Goal: Information Seeking & Learning: Find specific fact

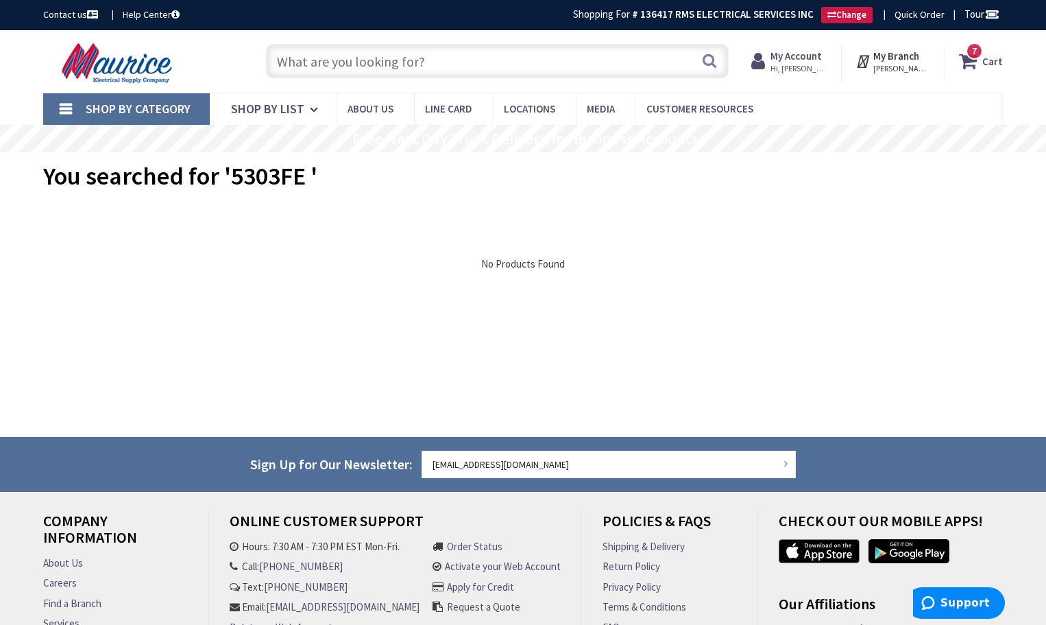
paste input "GE THP100"
type input "GE THP100"
click at [706, 62] on button "Search" at bounding box center [710, 60] width 18 height 31
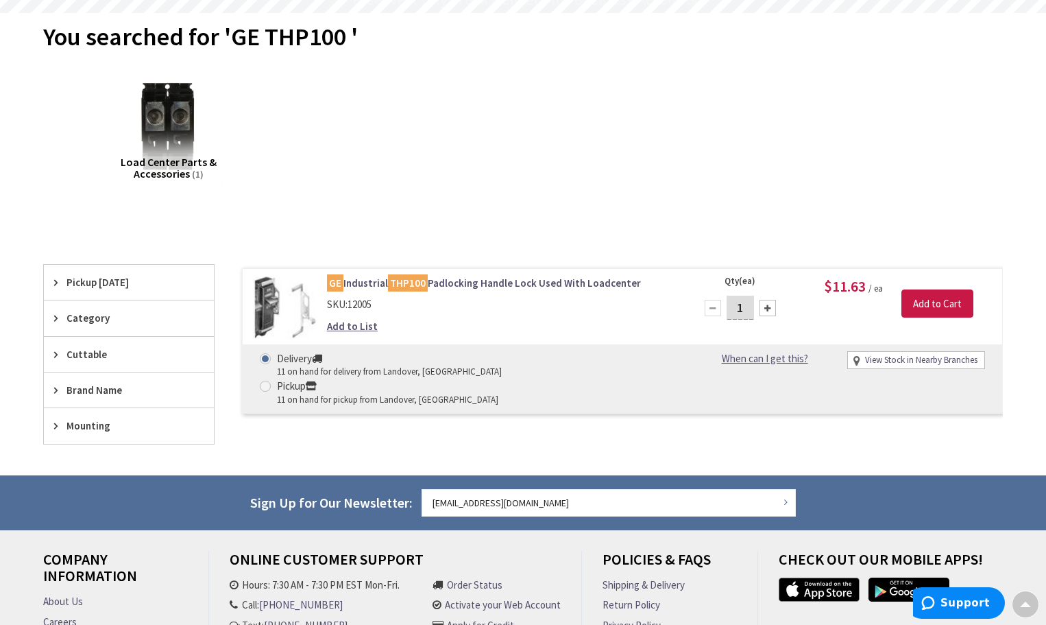
scroll to position [139, 0]
click at [406, 316] on div "GE Industrial THP100 Padlocking Handle Lock Used With Loadcenter SKU: 12005 Add…" at bounding box center [502, 308] width 370 height 64
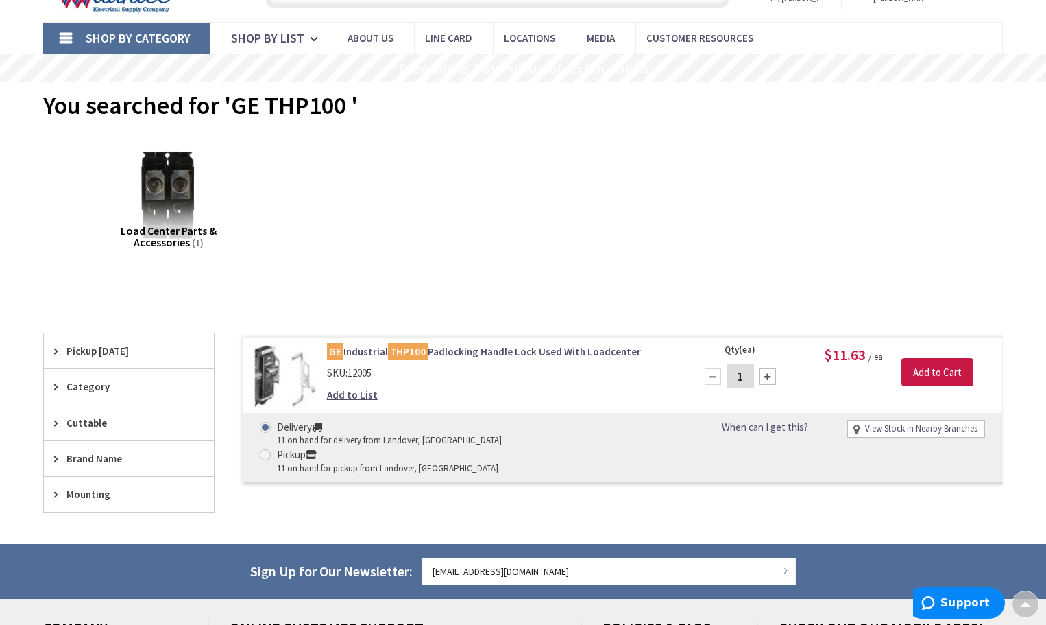
scroll to position [0, 0]
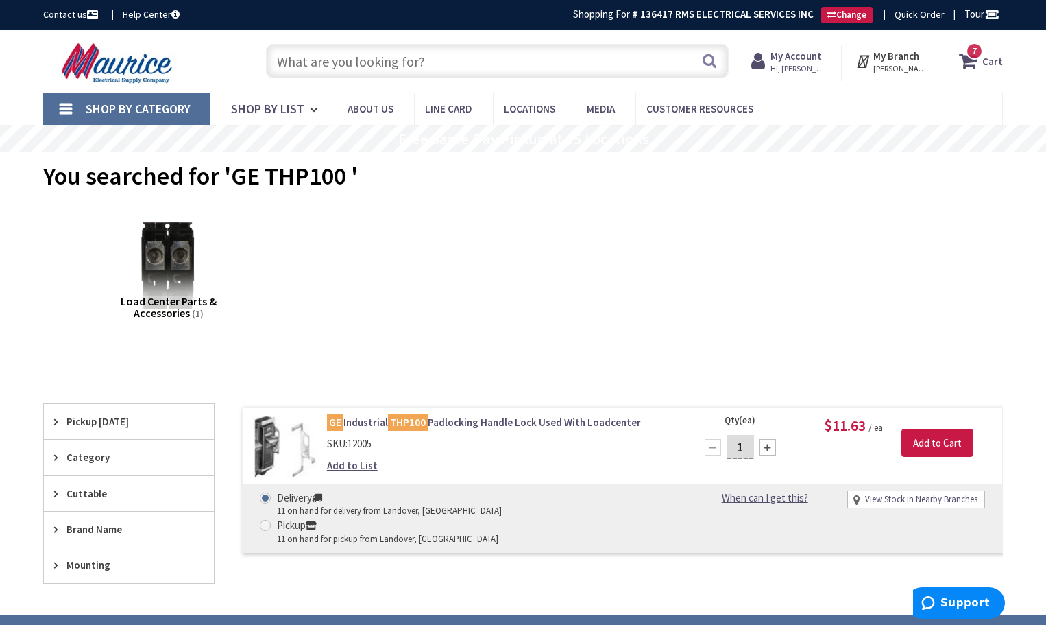
click at [358, 62] on input "text" at bounding box center [497, 61] width 463 height 34
paste input "CHPL"
type input "CHPL"
click at [712, 60] on button "Search" at bounding box center [710, 60] width 18 height 31
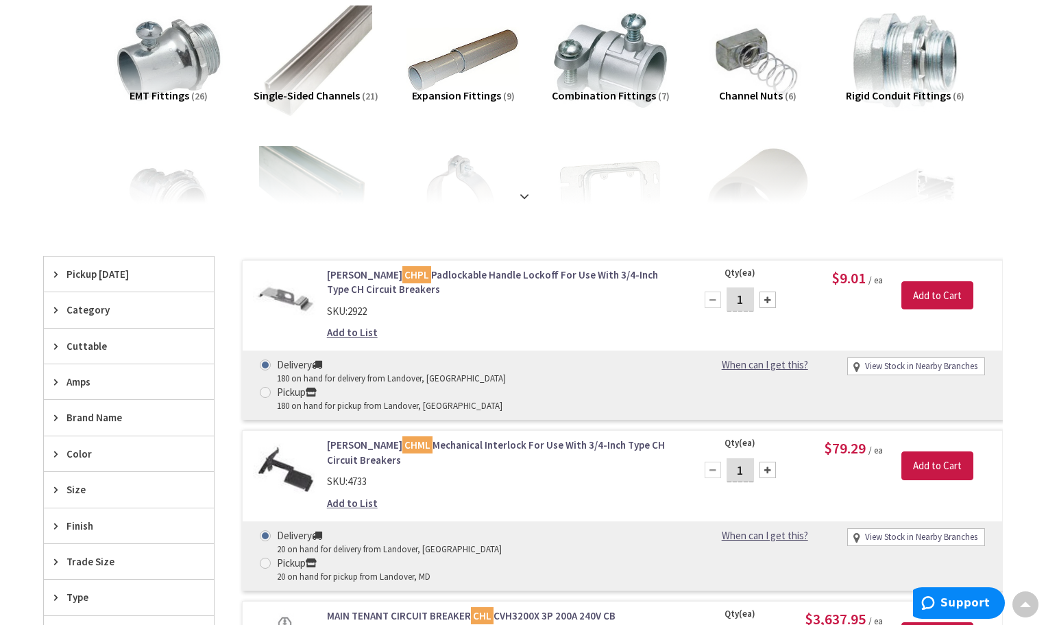
scroll to position [208, 0]
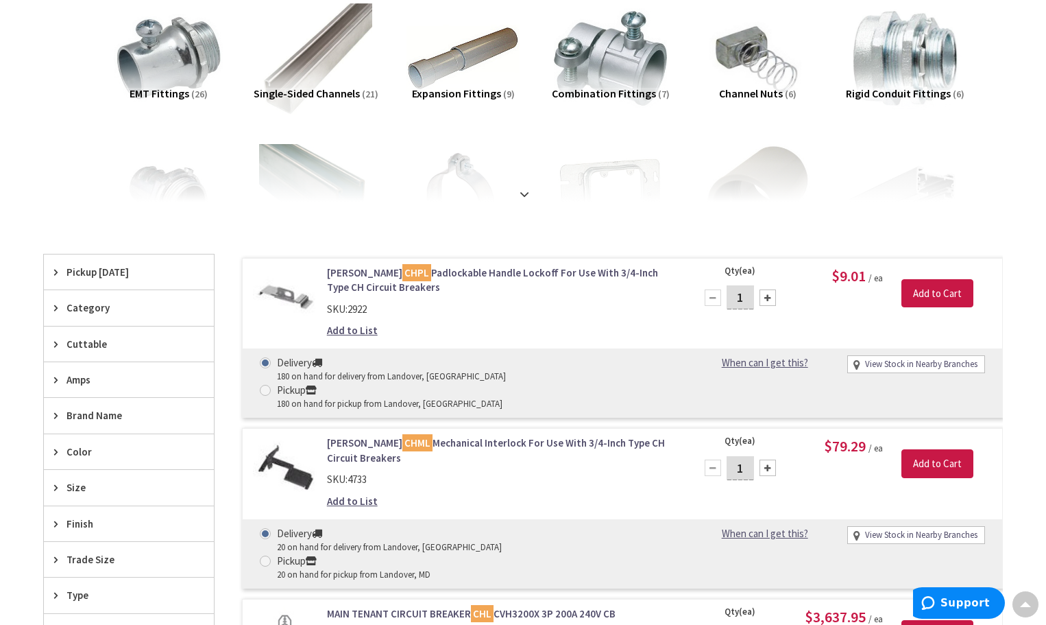
click at [444, 266] on link "Eaton CHPL Padlockable Handle Lockoff For Use With 3/4-Inch Type CH Circuit Bre…" at bounding box center [501, 279] width 349 height 29
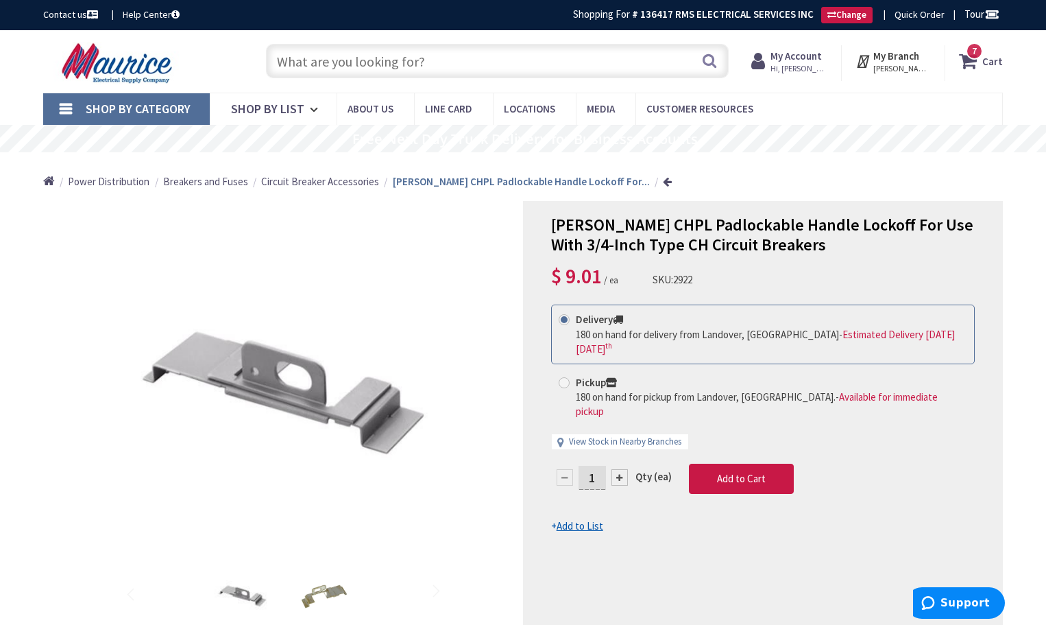
drag, startPoint x: 717, startPoint y: 278, endPoint x: 654, endPoint y: 283, distance: 63.2
click at [654, 283] on div "Eaton CHPL Padlockable Handle Lockoff For Use With 3/4-Inch Type CH Circuit Bre…" at bounding box center [763, 252] width 424 height 75
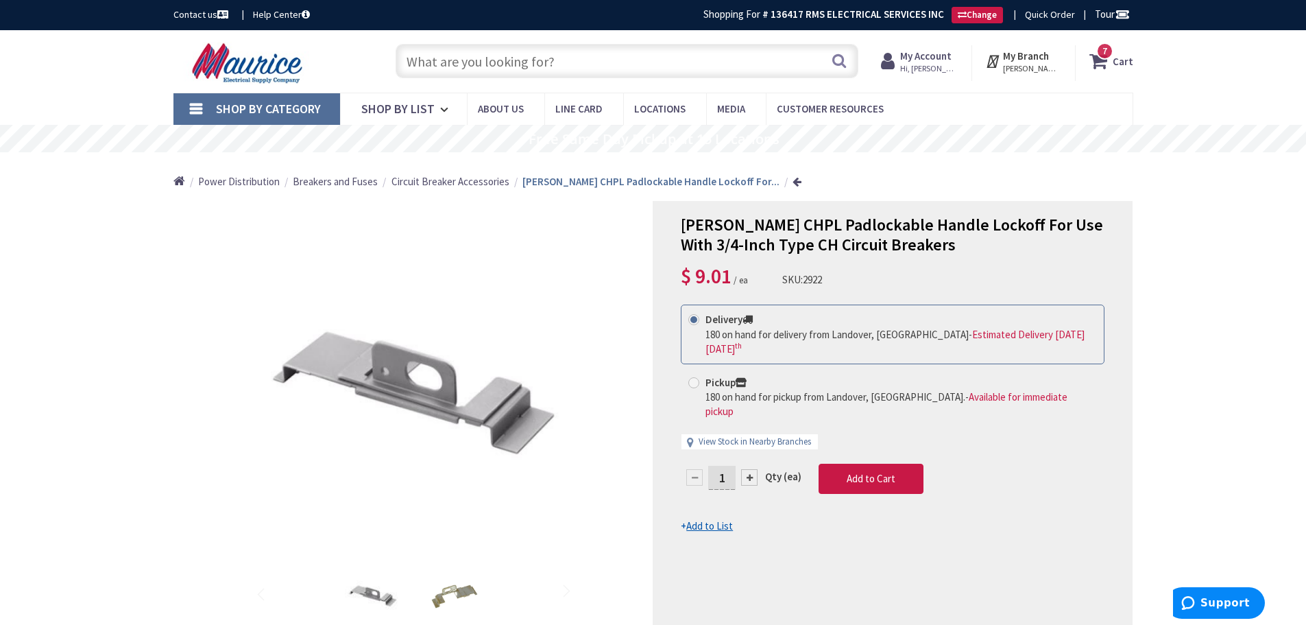
paste input "FF4H"
type input "FF4H"
click at [835, 58] on button "Search" at bounding box center [839, 60] width 18 height 31
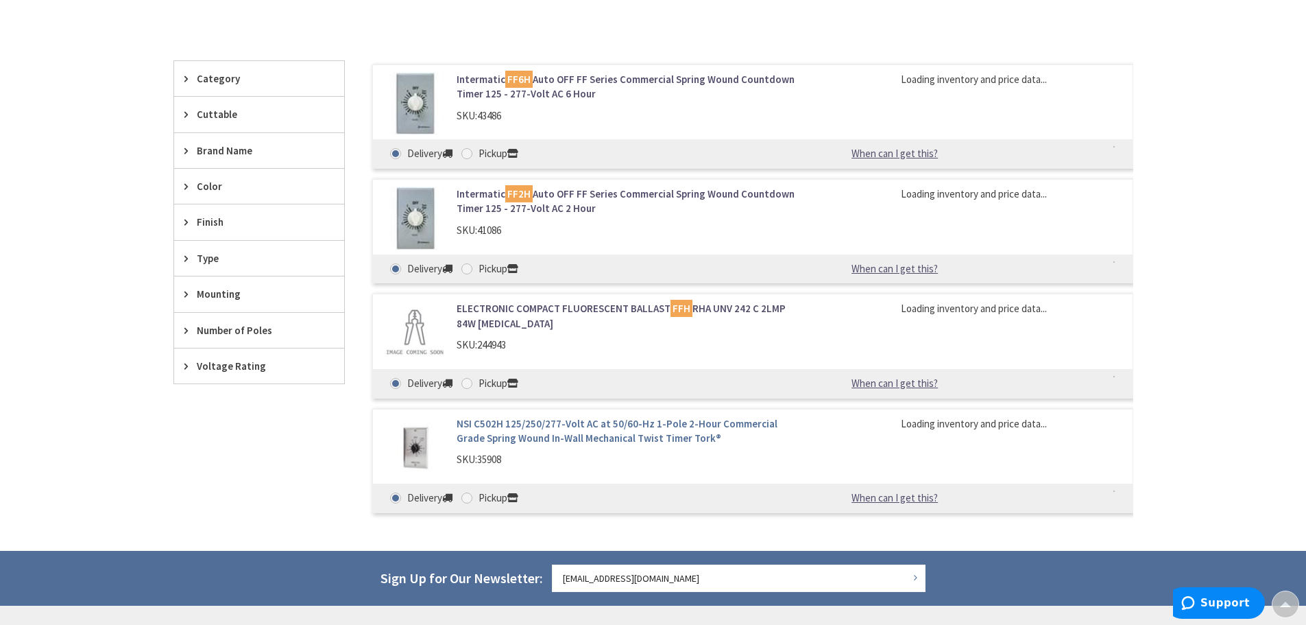
scroll to position [345, 0]
